Goal: Use online tool/utility: Utilize a website feature to perform a specific function

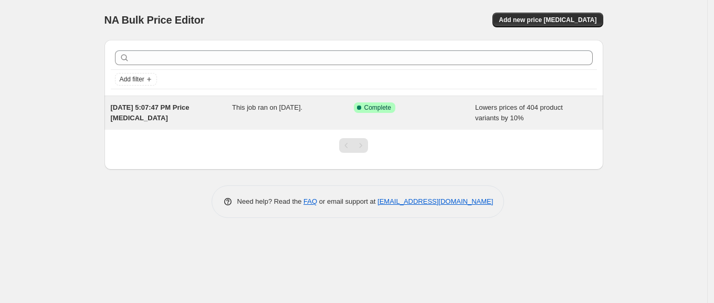
click at [360, 115] on div "Success Complete Complete" at bounding box center [415, 112] width 122 height 21
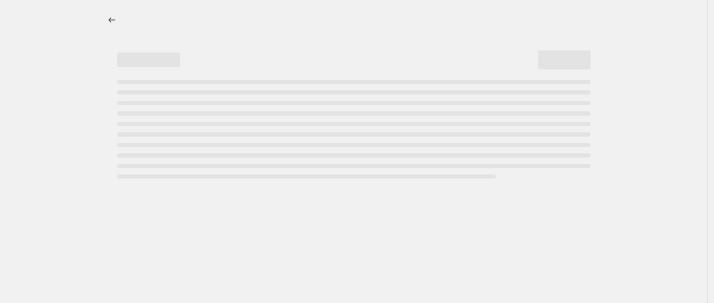
select select "percentage"
select select "remove"
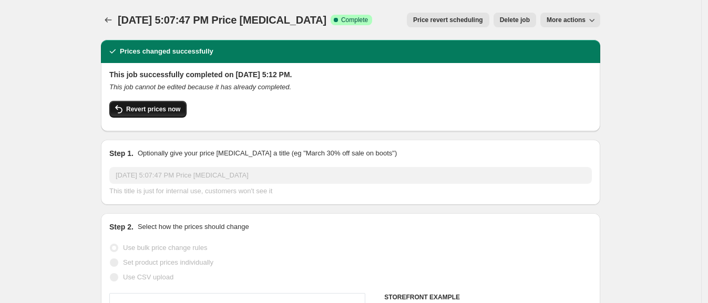
click at [156, 108] on span "Revert prices now" at bounding box center [153, 109] width 54 height 8
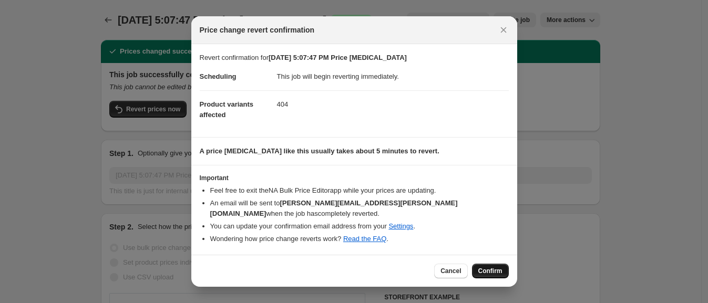
click at [480, 264] on button "Confirm" at bounding box center [490, 271] width 37 height 15
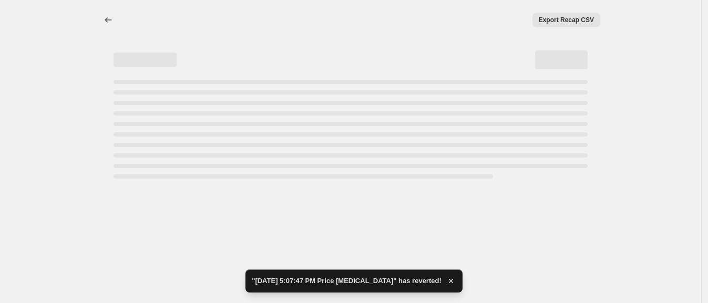
select select "percentage"
select select "remove"
